Goal: Find specific page/section: Find specific page/section

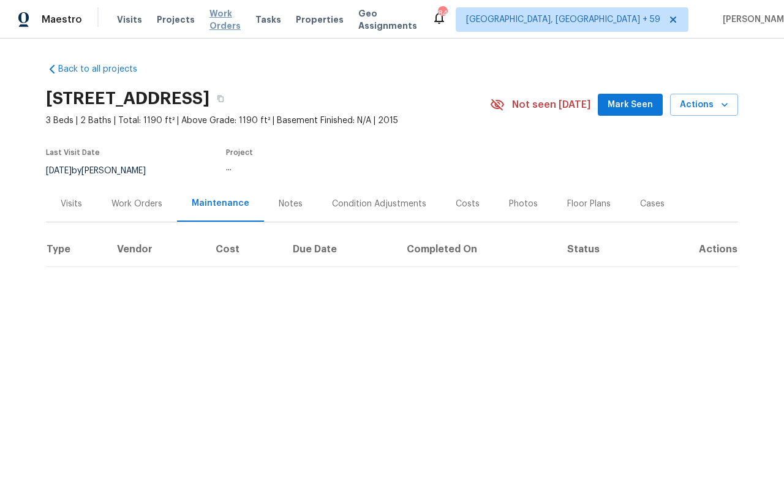
click at [231, 17] on span "Work Orders" at bounding box center [225, 19] width 31 height 25
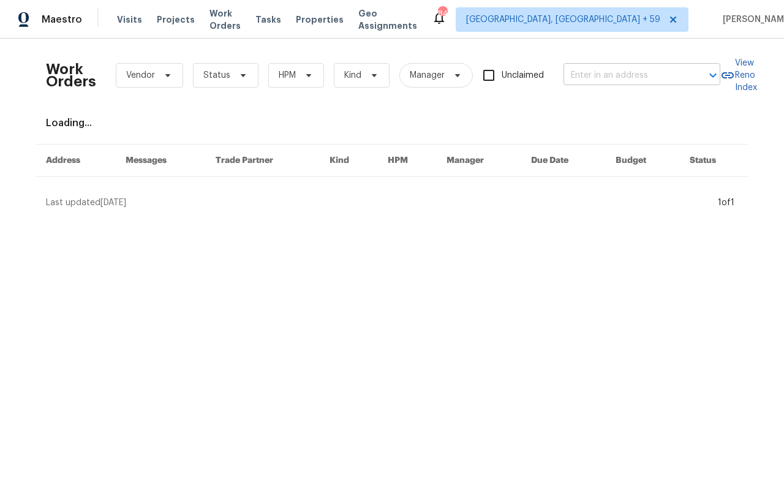
click at [582, 75] on input "text" at bounding box center [625, 75] width 123 height 19
paste input "[STREET_ADDRESS]"
type input "[STREET_ADDRESS]"
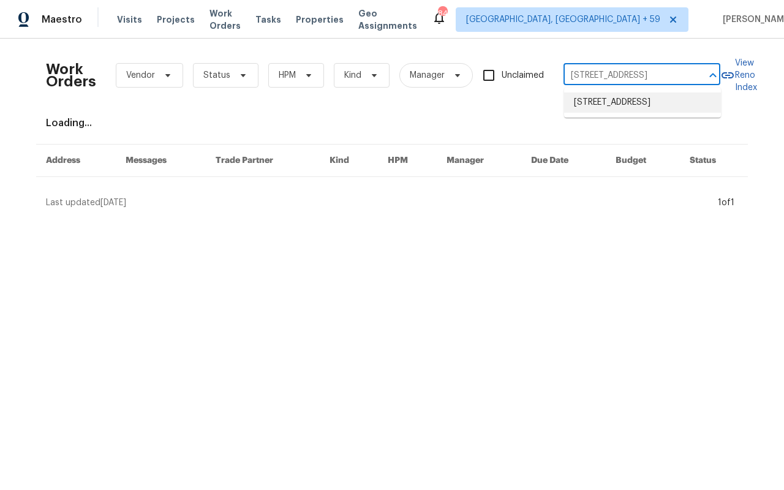
click at [604, 109] on li "[STREET_ADDRESS]" at bounding box center [642, 103] width 157 height 20
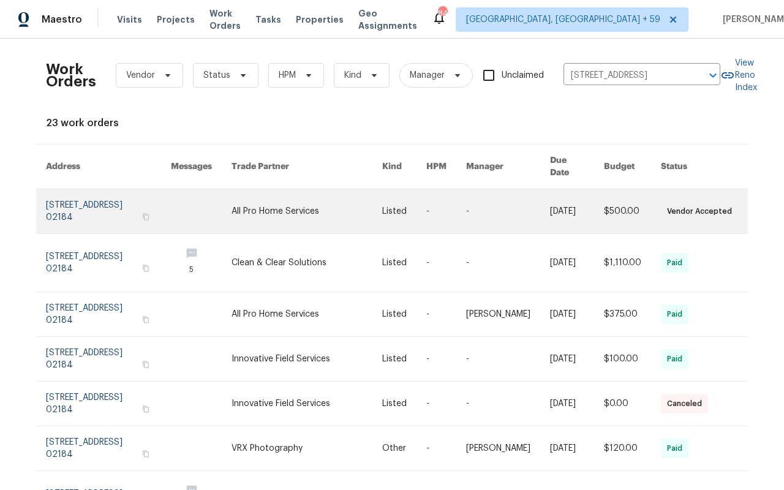
click at [70, 197] on link at bounding box center [108, 211] width 125 height 44
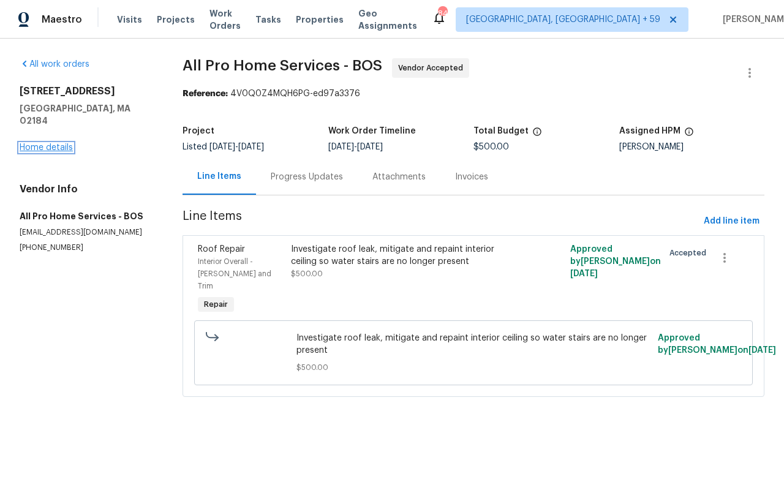
click at [51, 143] on link "Home details" at bounding box center [46, 147] width 53 height 9
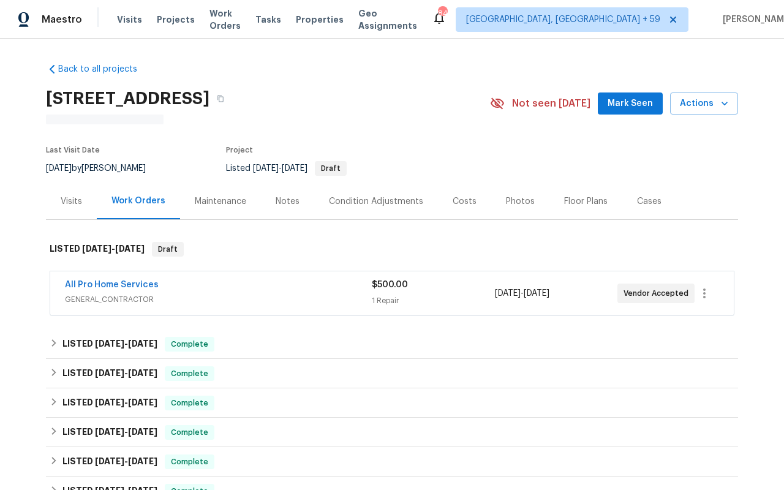
click at [77, 189] on div "Visits" at bounding box center [71, 201] width 51 height 36
